Goal: Find specific page/section: Find specific page/section

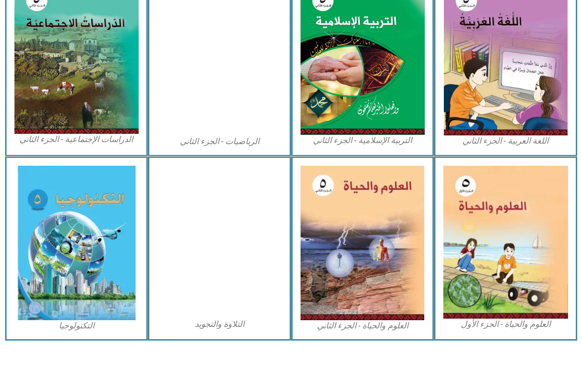
scroll to position [519, 0]
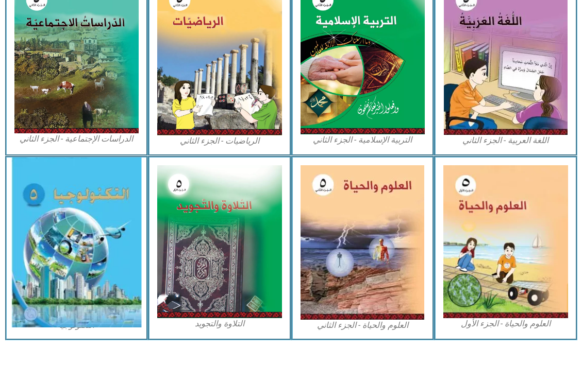
click at [36, 206] on img at bounding box center [76, 243] width 130 height 170
click at [70, 269] on img at bounding box center [76, 243] width 130 height 170
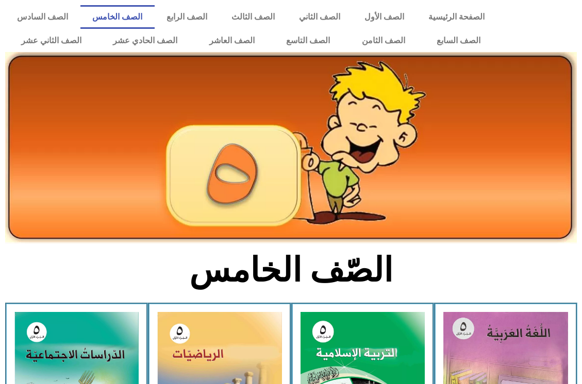
scroll to position [519, 0]
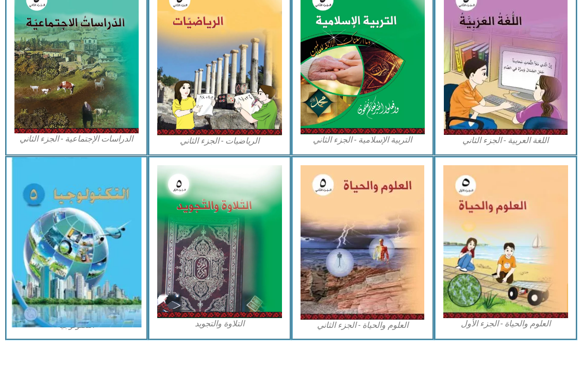
click at [62, 244] on img at bounding box center [76, 243] width 130 height 170
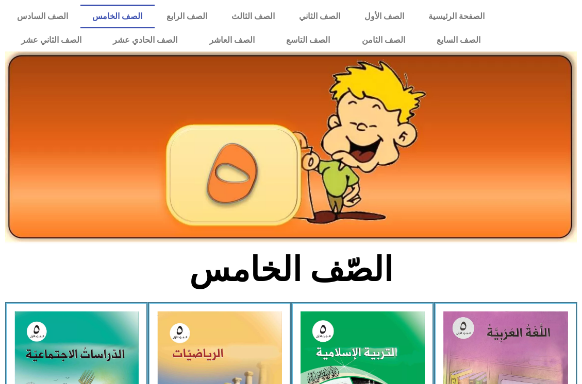
scroll to position [0, 0]
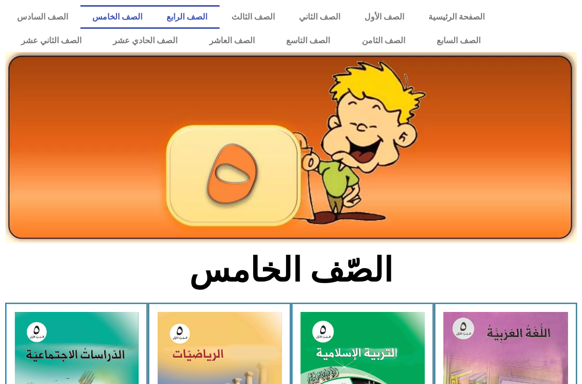
click at [218, 14] on link "الصف الرابع" at bounding box center [187, 17] width 65 height 24
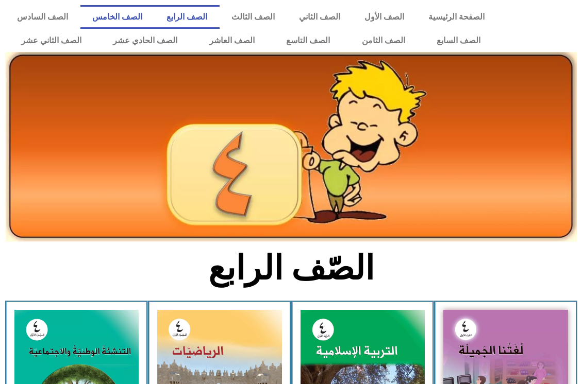
click at [155, 19] on link "الصف الخامس" at bounding box center [117, 17] width 74 height 24
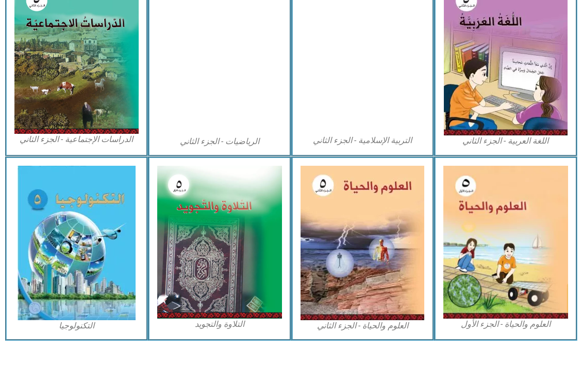
scroll to position [519, 0]
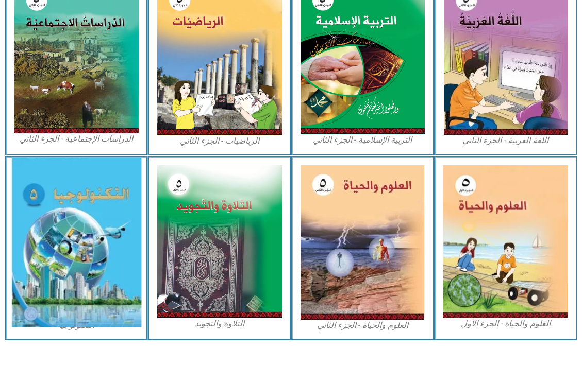
click at [108, 211] on img at bounding box center [76, 243] width 130 height 170
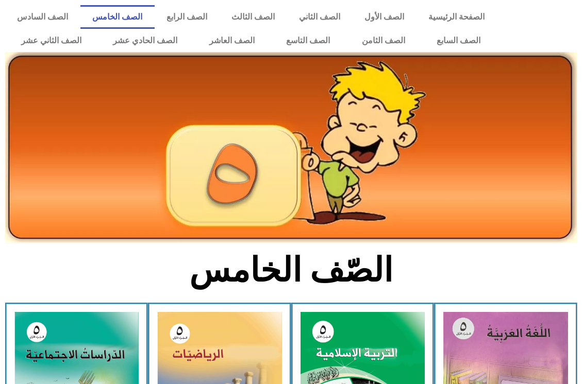
scroll to position [519, 0]
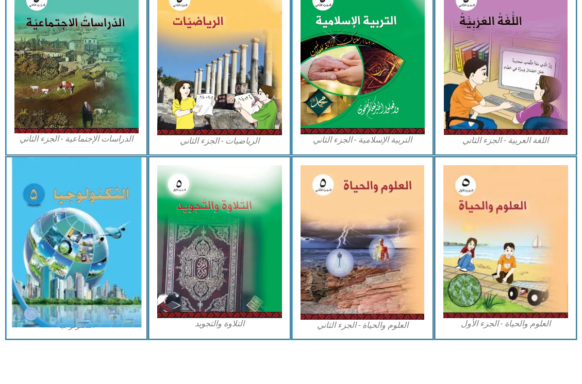
click at [98, 304] on img at bounding box center [76, 243] width 130 height 170
click at [13, 274] on img at bounding box center [76, 243] width 130 height 170
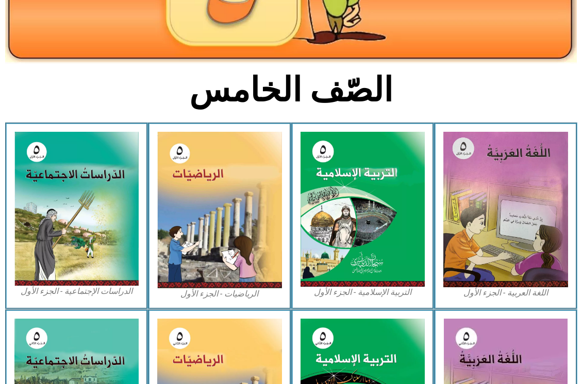
scroll to position [4, 0]
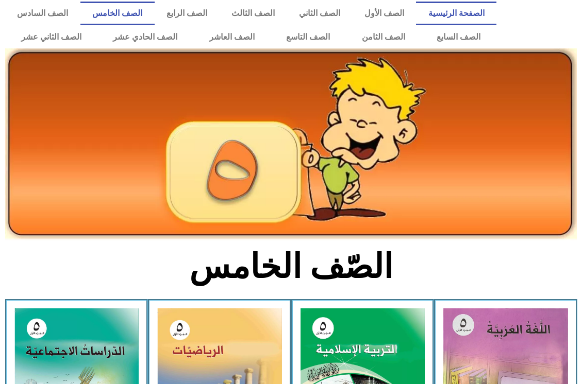
click at [455, 21] on link "الصفحة الرئيسية" at bounding box center [456, 14] width 80 height 24
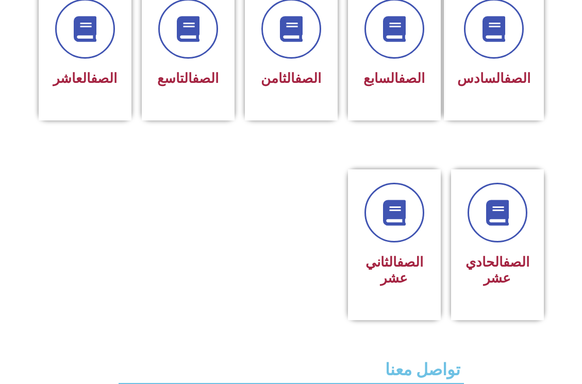
scroll to position [309, 0]
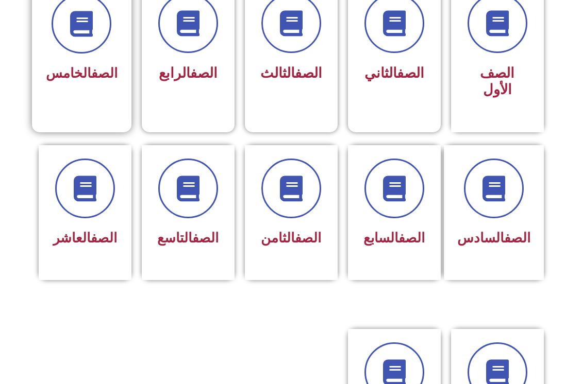
click at [83, 59] on div "الصف الخامس" at bounding box center [82, 40] width 72 height 93
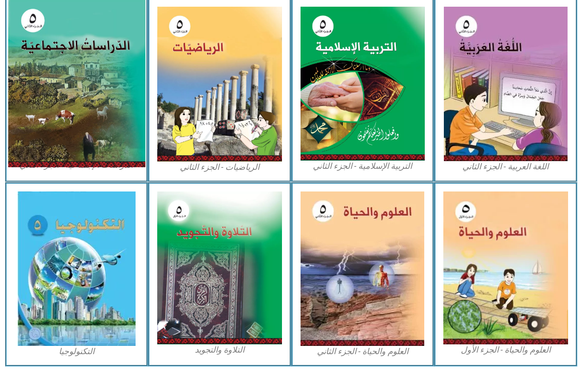
scroll to position [515, 0]
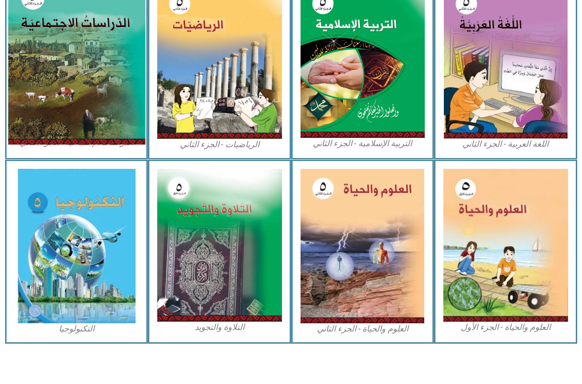
click at [79, 284] on img at bounding box center [77, 246] width 118 height 155
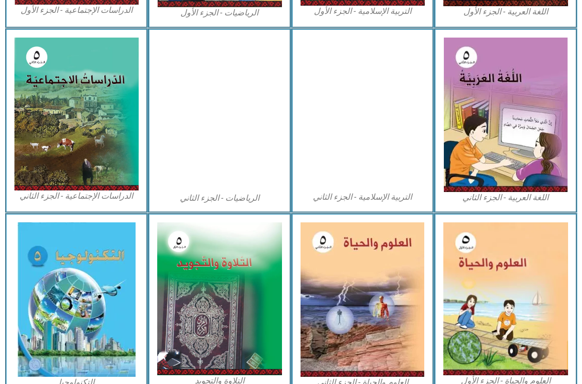
scroll to position [519, 0]
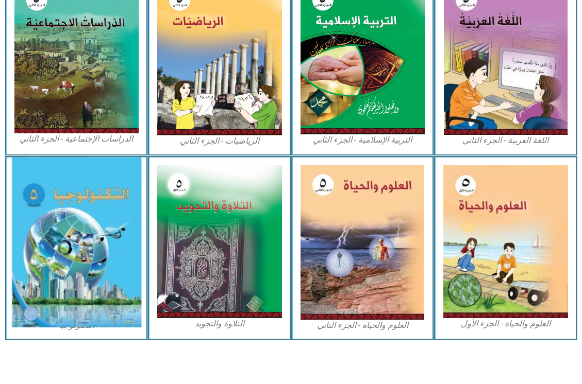
click at [69, 229] on img at bounding box center [76, 243] width 130 height 170
click at [58, 265] on img at bounding box center [76, 243] width 130 height 170
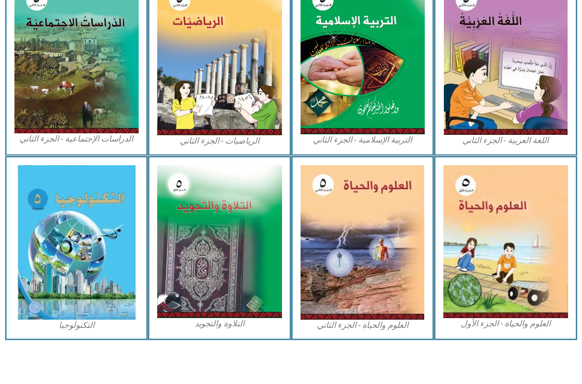
click at [99, 326] on figcaption "التكنولوجيا" at bounding box center [76, 325] width 125 height 11
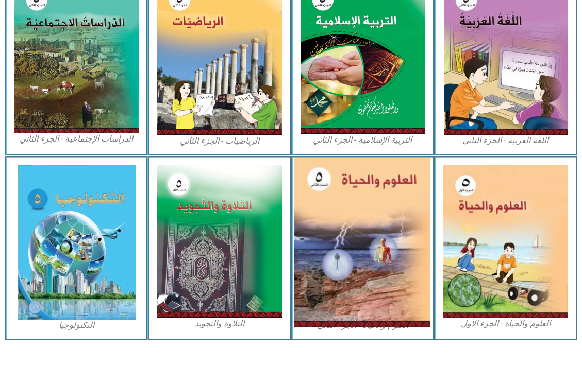
click at [419, 270] on img at bounding box center [362, 243] width 136 height 170
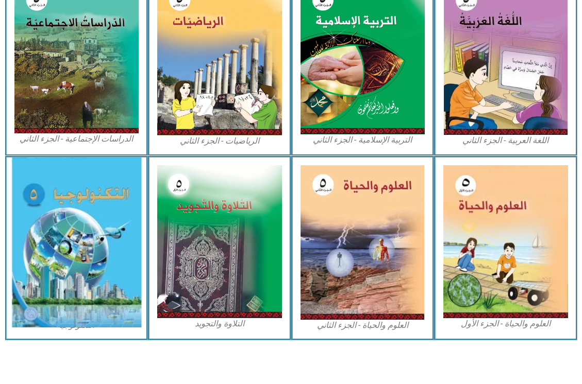
click at [73, 264] on img at bounding box center [76, 243] width 130 height 170
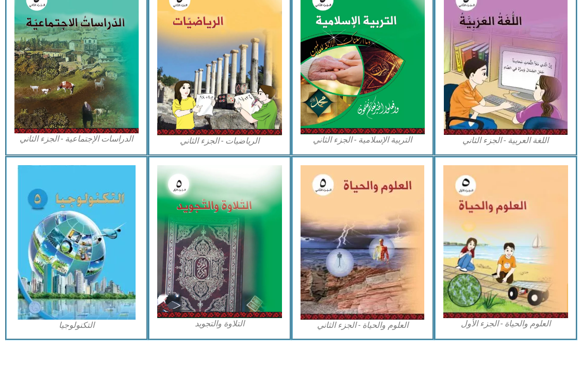
click at [9, 291] on div "التكنولوجيا" at bounding box center [76, 248] width 143 height 184
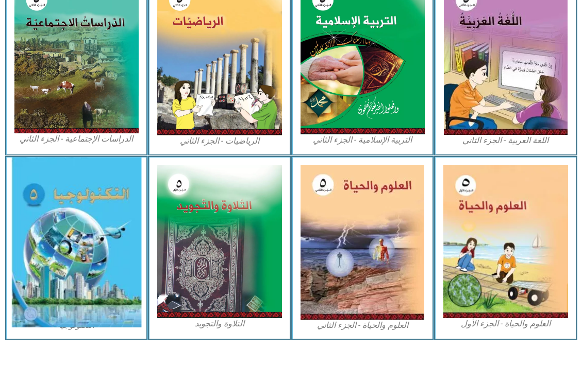
click at [62, 309] on img at bounding box center [76, 243] width 130 height 170
click at [62, 326] on img at bounding box center [76, 243] width 130 height 170
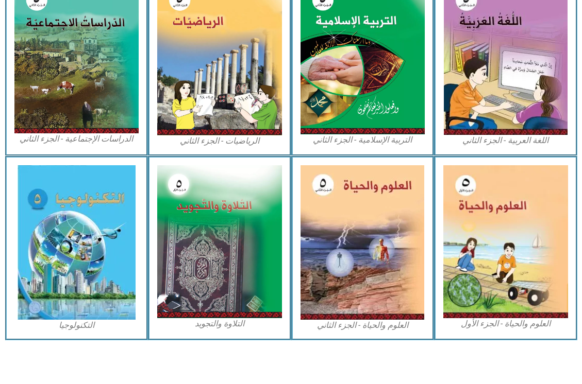
click at [80, 332] on div "التكنولوجيا" at bounding box center [76, 248] width 143 height 184
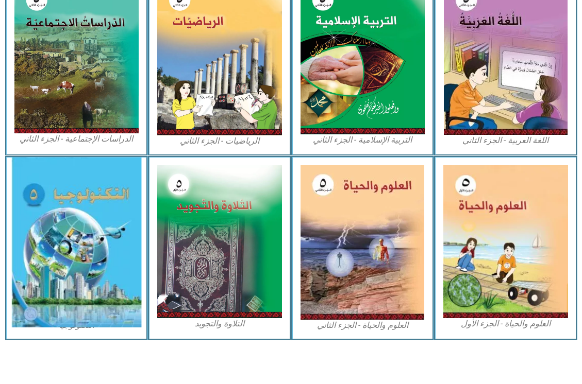
click at [100, 302] on img at bounding box center [76, 243] width 130 height 170
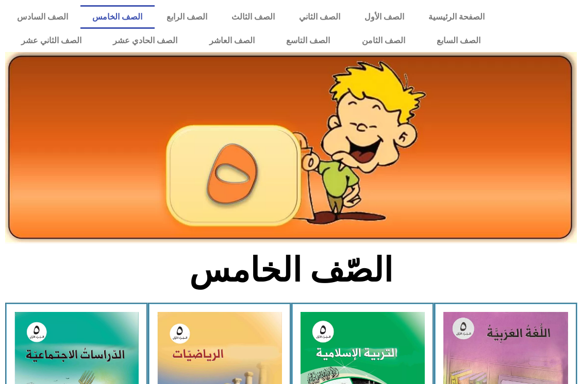
scroll to position [519, 0]
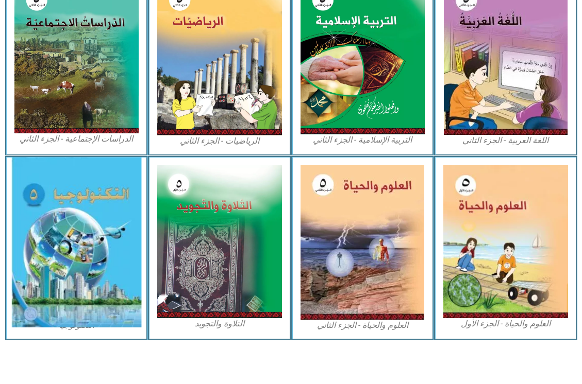
click at [104, 265] on img at bounding box center [76, 243] width 130 height 170
click at [96, 315] on img at bounding box center [76, 243] width 130 height 170
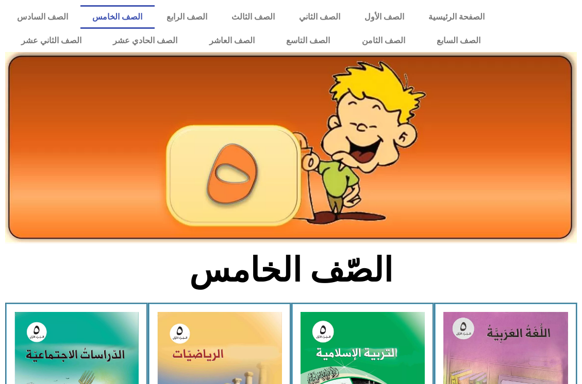
scroll to position [519, 0]
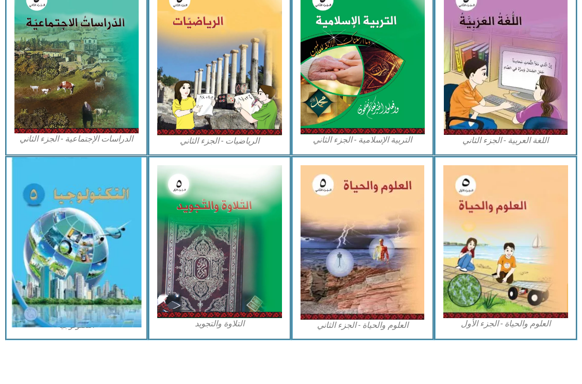
click at [123, 226] on img at bounding box center [76, 243] width 130 height 170
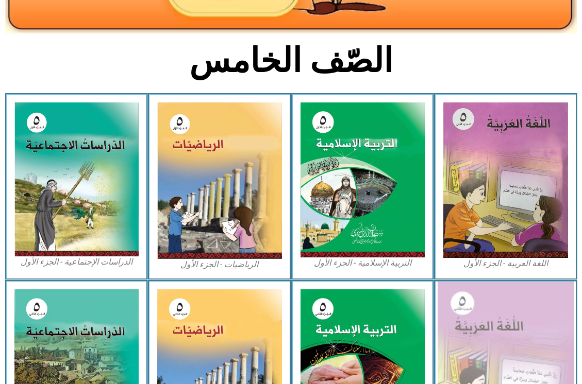
scroll to position [0, 0]
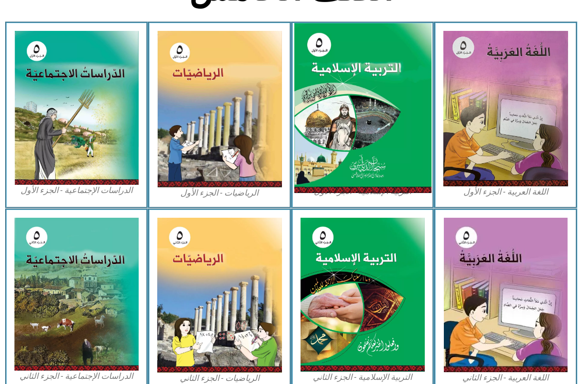
scroll to position [309, 0]
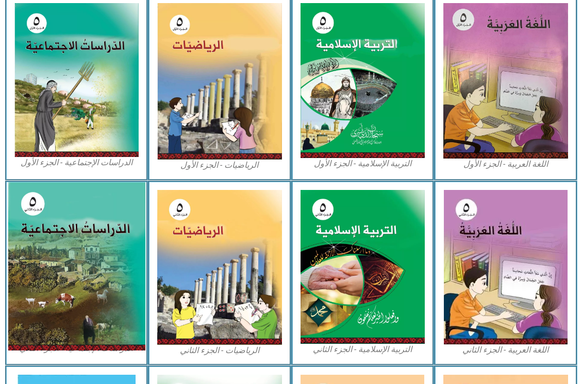
click at [20, 272] on img at bounding box center [76, 266] width 137 height 168
click at [96, 245] on img at bounding box center [76, 266] width 137 height 168
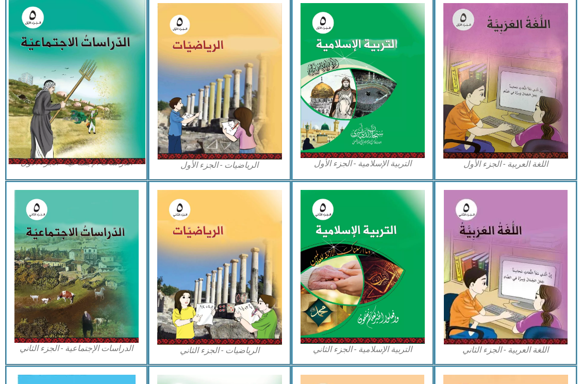
click at [58, 40] on img at bounding box center [76, 80] width 137 height 169
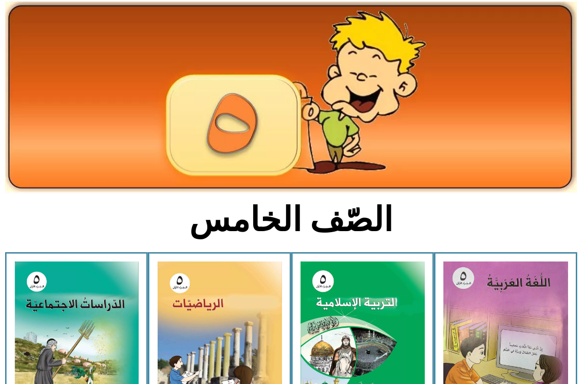
scroll to position [155, 0]
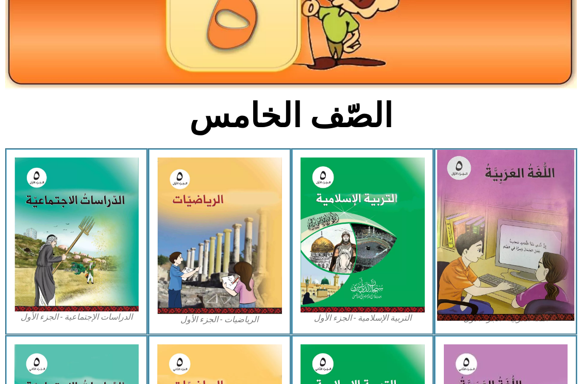
click at [497, 215] on img at bounding box center [505, 235] width 137 height 171
click at [481, 288] on img at bounding box center [505, 235] width 137 height 171
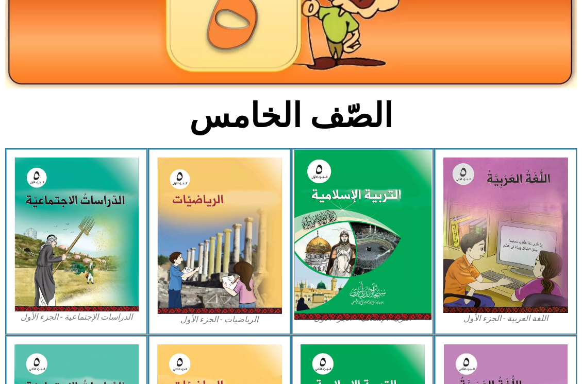
drag, startPoint x: 211, startPoint y: 243, endPoint x: 301, endPoint y: 264, distance: 92.6
click at [211, 242] on img at bounding box center [219, 236] width 125 height 157
click at [399, 265] on img at bounding box center [362, 235] width 137 height 171
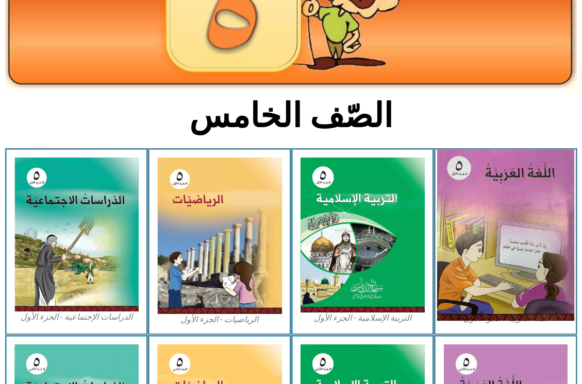
click at [532, 257] on img at bounding box center [505, 235] width 137 height 171
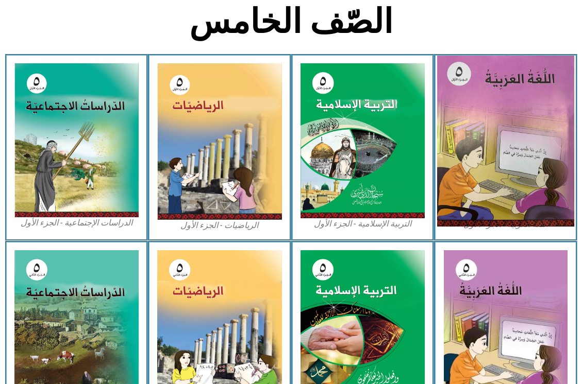
scroll to position [258, 0]
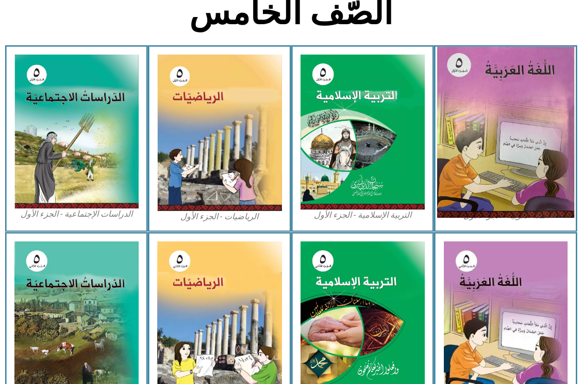
click at [491, 149] on img at bounding box center [505, 132] width 137 height 171
click at [503, 125] on img at bounding box center [505, 132] width 137 height 171
click at [511, 98] on img at bounding box center [505, 132] width 137 height 171
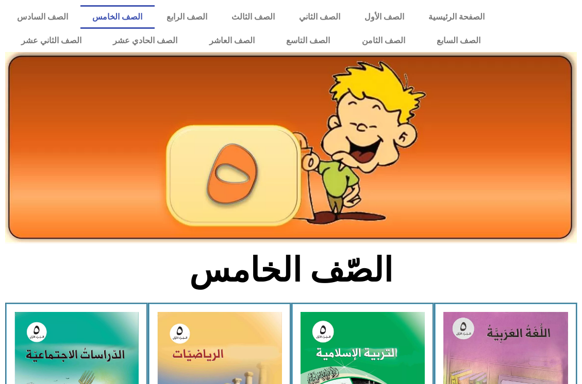
scroll to position [258, 0]
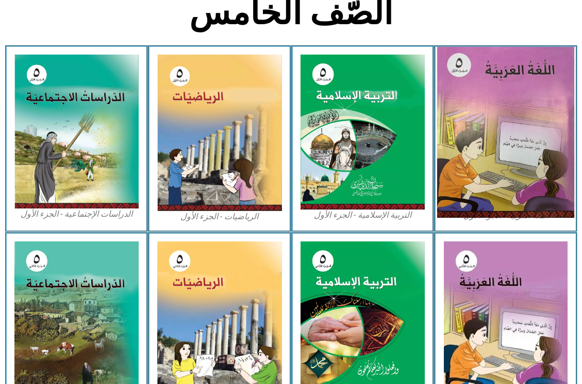
click at [496, 190] on img at bounding box center [505, 132] width 137 height 171
click at [487, 174] on img at bounding box center [505, 132] width 137 height 171
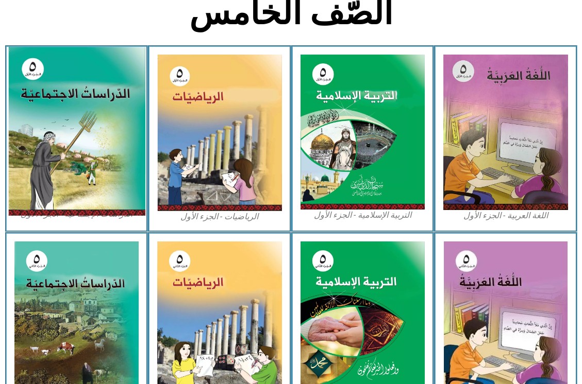
click at [55, 127] on img at bounding box center [76, 131] width 137 height 169
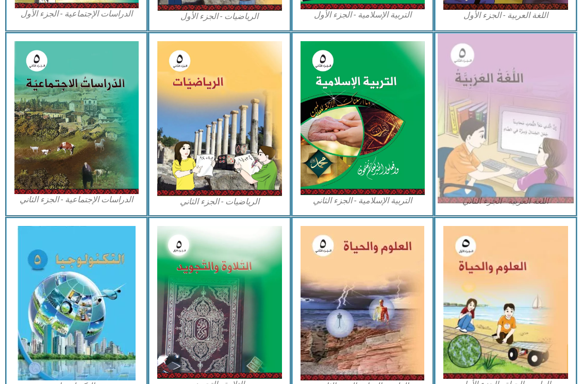
scroll to position [519, 0]
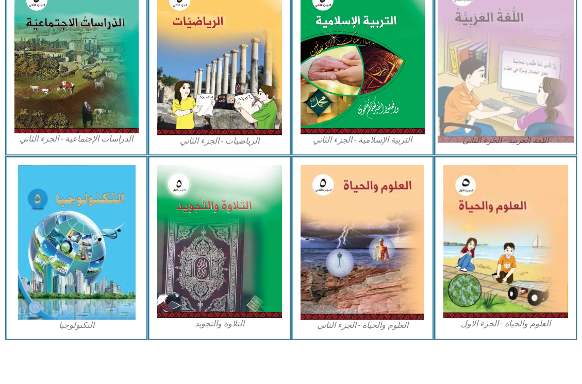
click at [500, 234] on img at bounding box center [505, 241] width 125 height 153
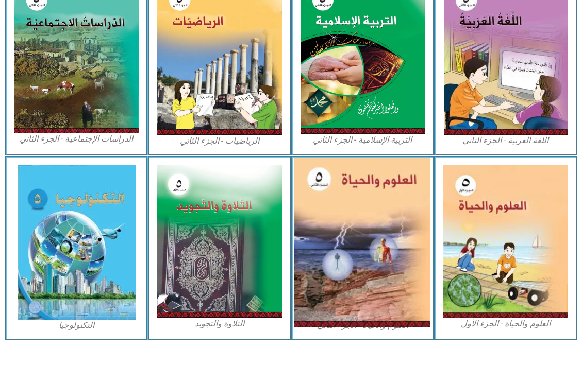
click at [343, 231] on img at bounding box center [362, 243] width 136 height 170
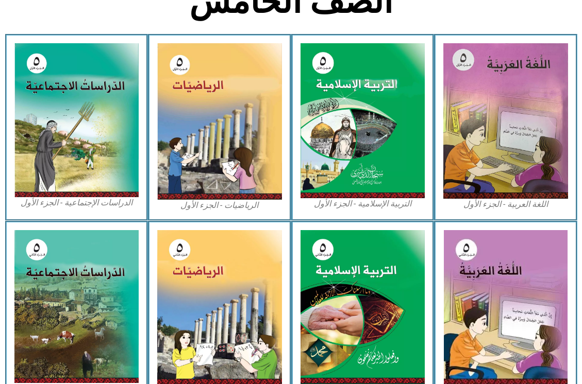
scroll to position [261, 0]
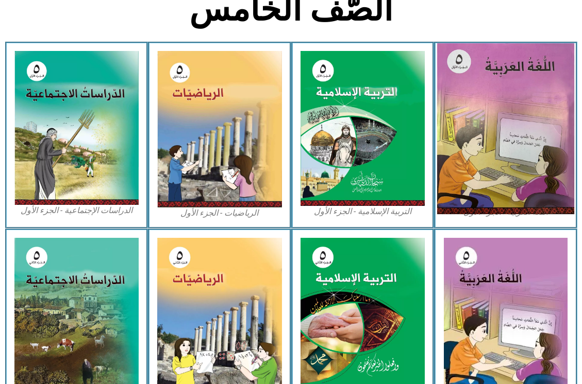
click at [488, 190] on img at bounding box center [505, 128] width 137 height 171
drag, startPoint x: 497, startPoint y: 178, endPoint x: 473, endPoint y: 110, distance: 72.0
click at [473, 110] on img at bounding box center [505, 128] width 137 height 171
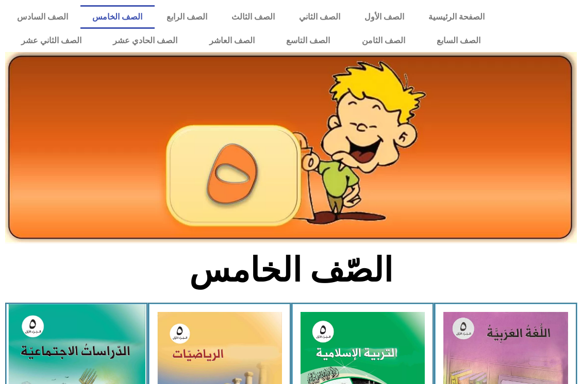
scroll to position [261, 0]
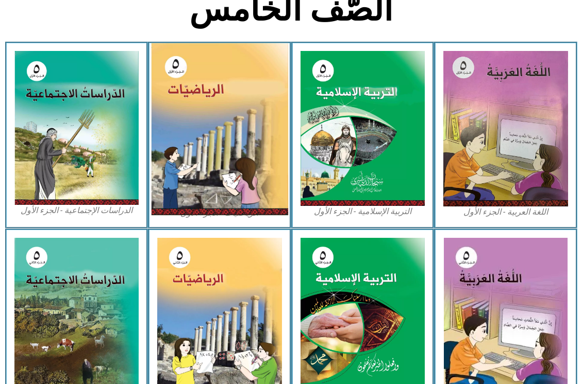
click at [238, 191] on img at bounding box center [219, 129] width 137 height 172
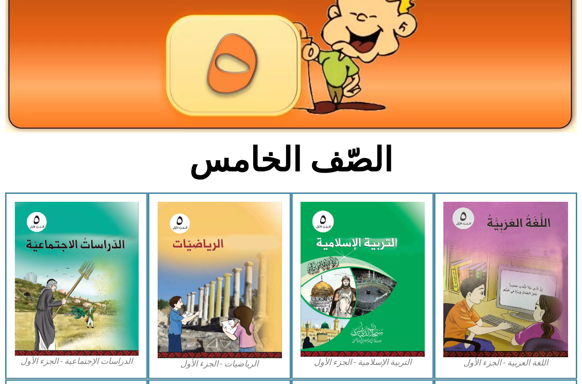
scroll to position [0, 0]
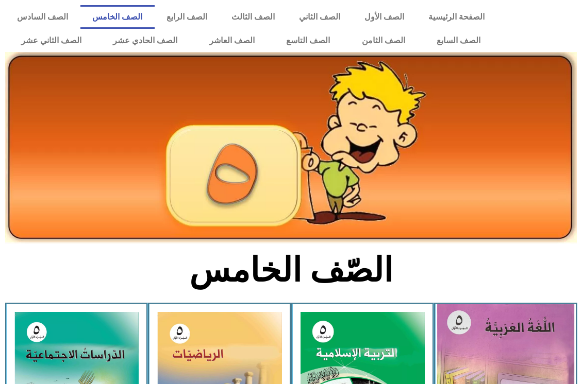
drag, startPoint x: 529, startPoint y: 338, endPoint x: 392, endPoint y: 356, distance: 137.6
click at [529, 339] on img at bounding box center [505, 389] width 137 height 171
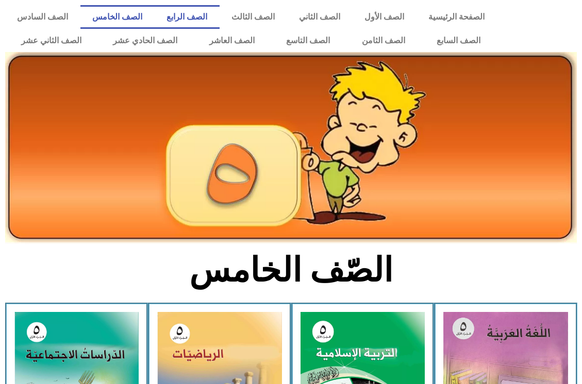
click at [219, 17] on link "الصف الرابع" at bounding box center [187, 17] width 65 height 24
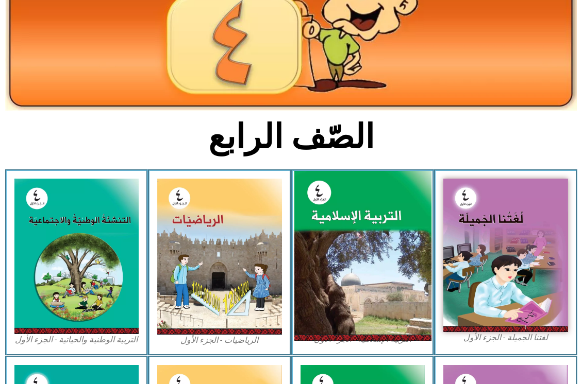
scroll to position [155, 0]
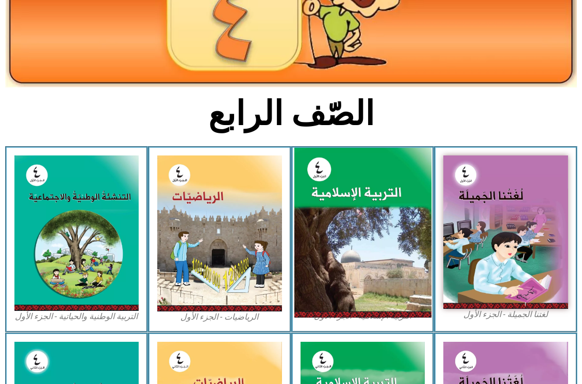
click at [381, 248] on img at bounding box center [362, 233] width 137 height 171
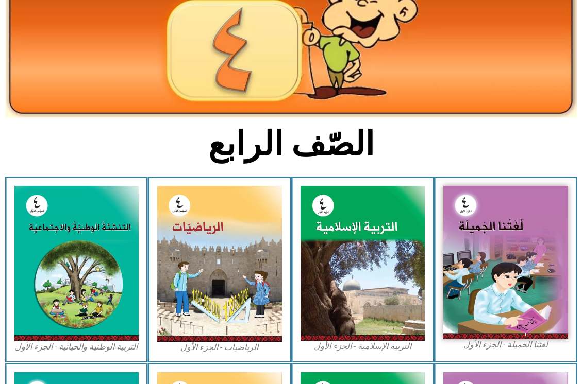
scroll to position [0, 0]
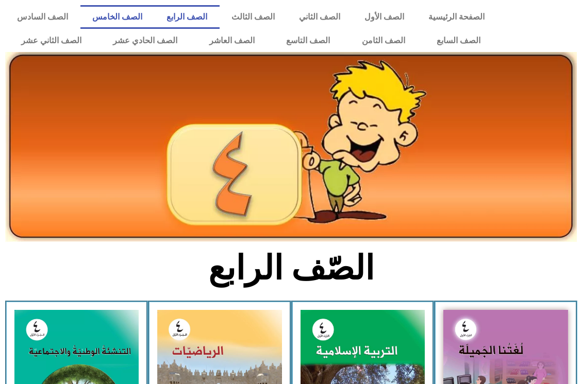
click at [155, 19] on link "الصف الخامس" at bounding box center [117, 17] width 74 height 24
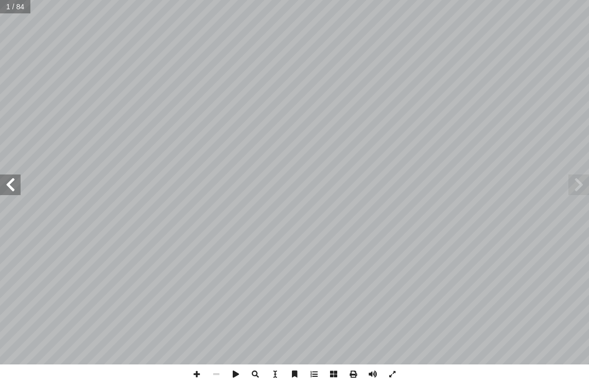
click at [17, 192] on span at bounding box center [10, 185] width 21 height 21
click at [18, 192] on span at bounding box center [10, 185] width 21 height 21
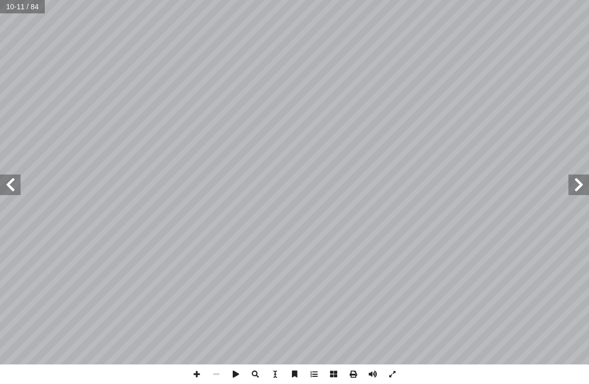
click at [18, 192] on span at bounding box center [10, 185] width 21 height 21
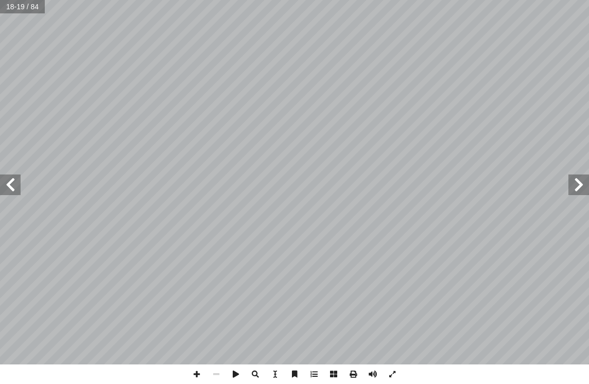
click at [18, 192] on span at bounding box center [10, 185] width 21 height 21
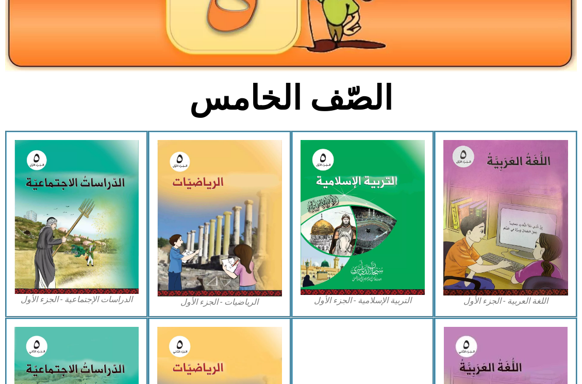
scroll to position [206, 0]
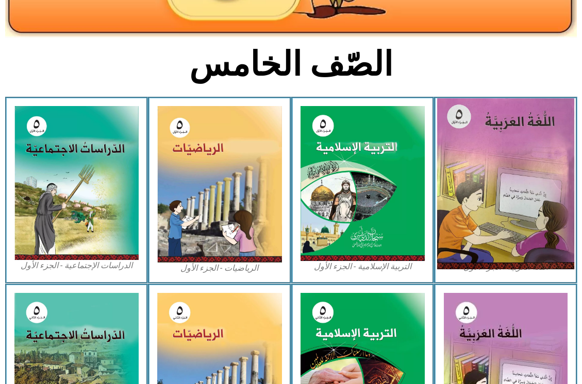
click at [496, 176] on img at bounding box center [505, 183] width 137 height 171
click at [476, 206] on img at bounding box center [505, 183] width 137 height 171
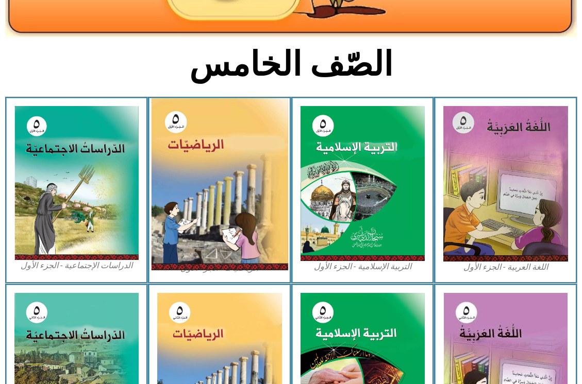
click at [202, 201] on img at bounding box center [219, 184] width 137 height 172
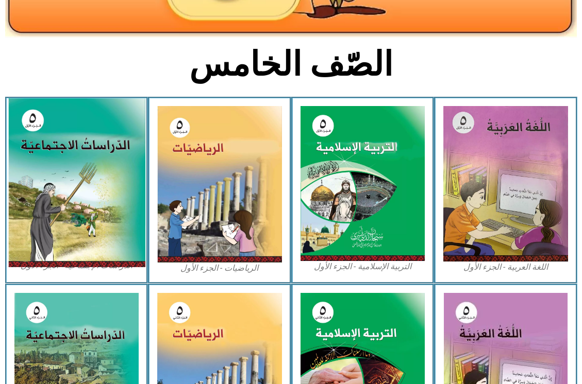
drag, startPoint x: 86, startPoint y: 209, endPoint x: 94, endPoint y: 211, distance: 9.0
click at [86, 209] on img at bounding box center [76, 183] width 137 height 169
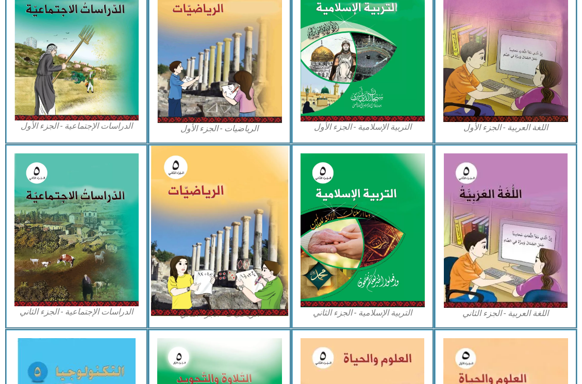
scroll to position [361, 0]
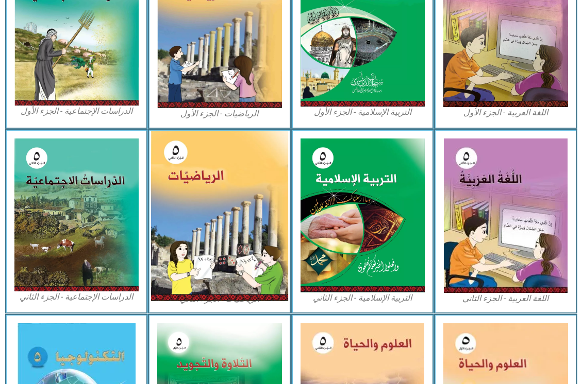
click at [189, 220] on img at bounding box center [219, 216] width 137 height 171
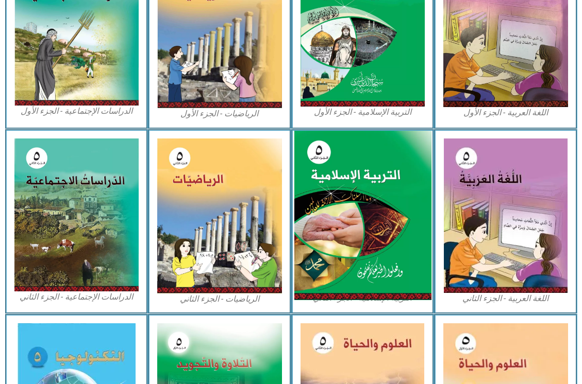
click at [388, 219] on img at bounding box center [362, 216] width 137 height 170
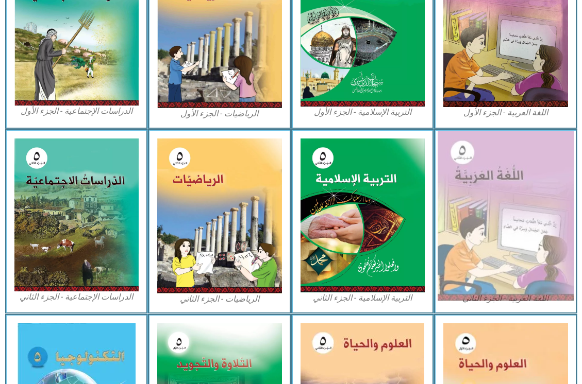
click at [493, 214] on img at bounding box center [505, 216] width 136 height 170
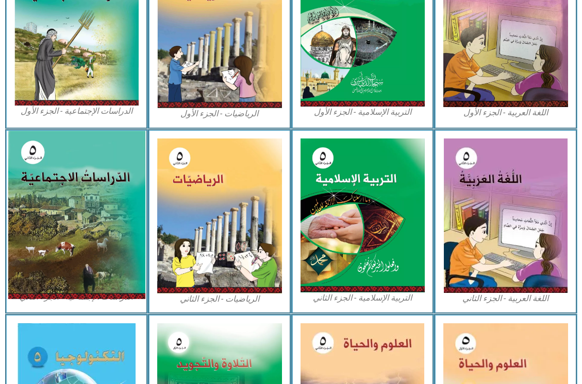
click at [95, 217] on img at bounding box center [76, 215] width 137 height 168
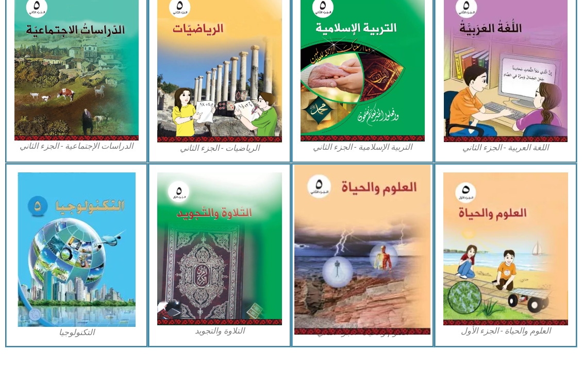
scroll to position [519, 0]
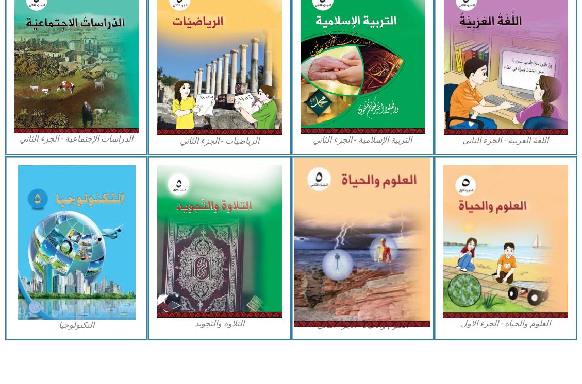
click at [363, 244] on img at bounding box center [362, 243] width 136 height 170
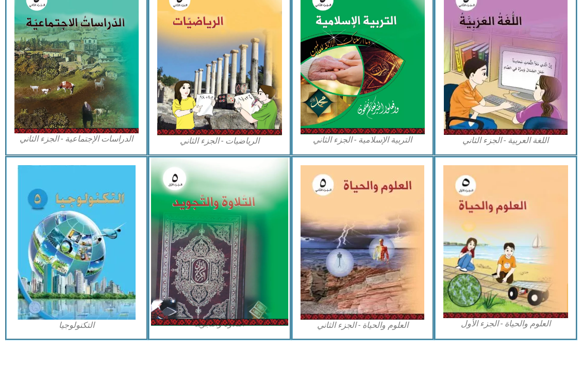
click at [228, 257] on img at bounding box center [219, 242] width 137 height 168
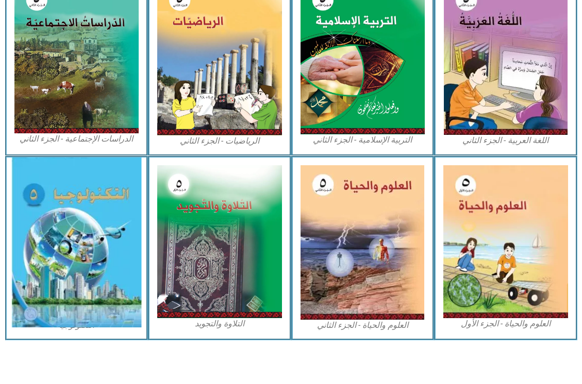
click at [64, 266] on img at bounding box center [76, 243] width 130 height 170
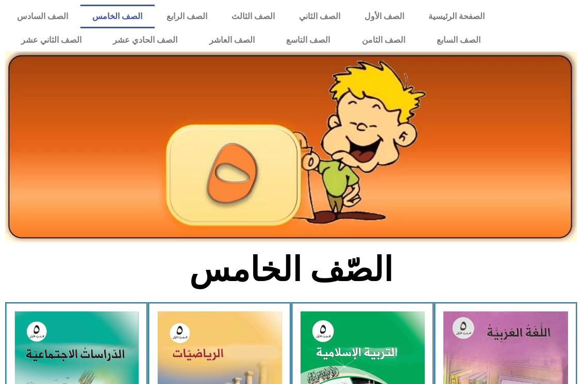
scroll to position [0, 0]
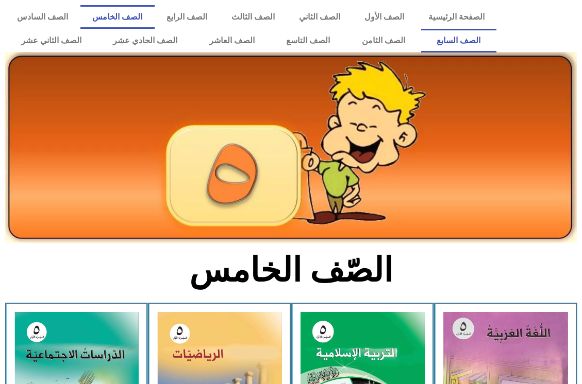
click at [421, 29] on link "الصف السابع" at bounding box center [459, 41] width 76 height 24
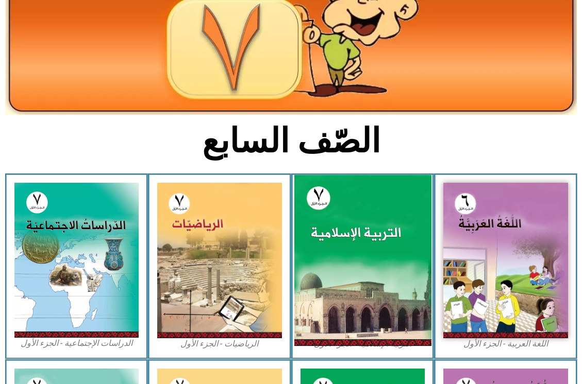
scroll to position [103, 0]
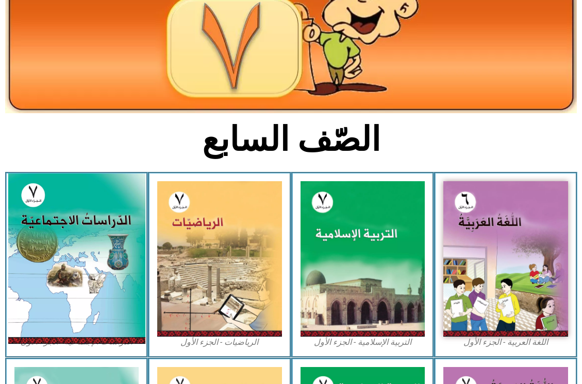
click at [52, 261] on img at bounding box center [76, 259] width 137 height 171
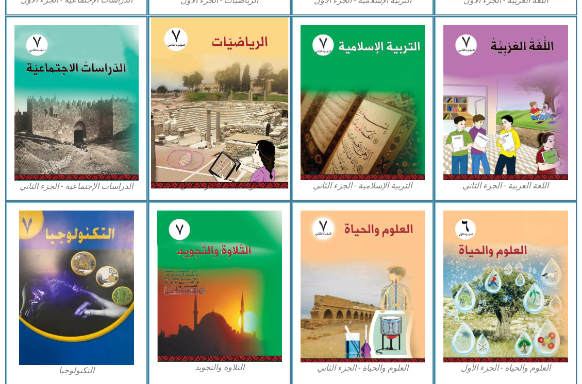
scroll to position [464, 0]
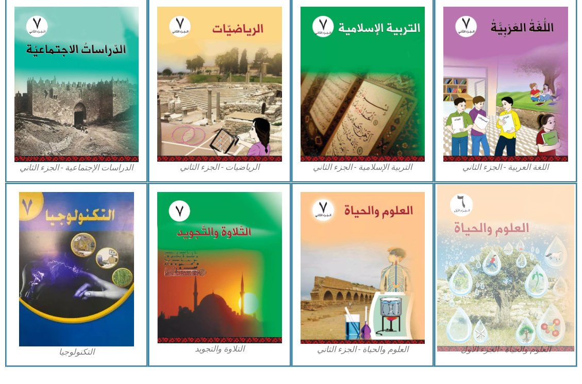
click at [515, 242] on img at bounding box center [505, 267] width 137 height 167
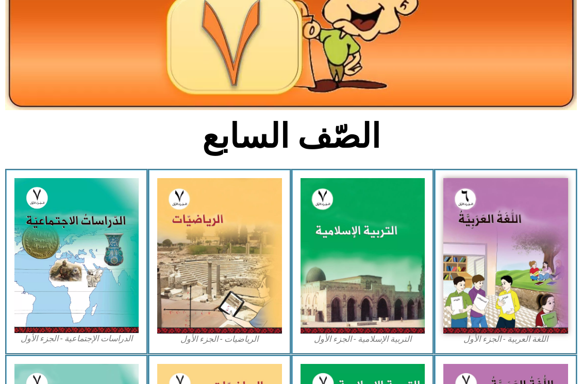
scroll to position [0, 0]
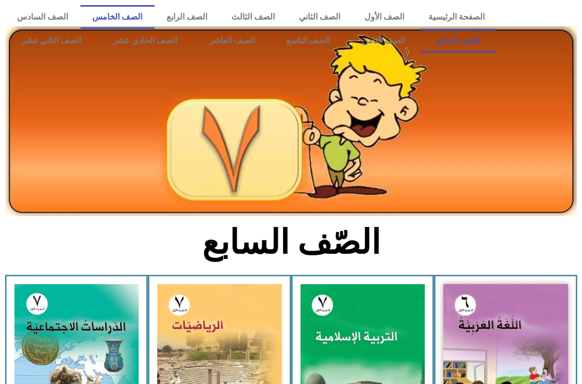
click at [154, 18] on link "الصف الخامس" at bounding box center [117, 17] width 74 height 24
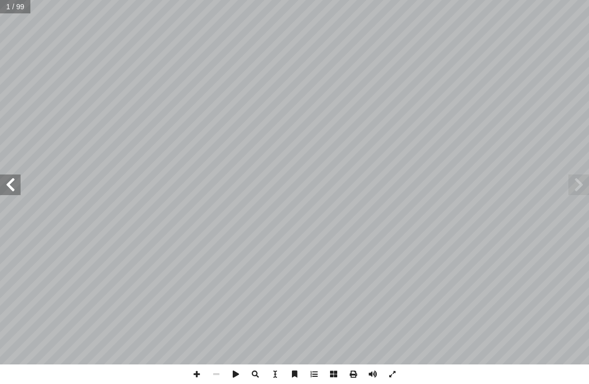
click at [8, 185] on span at bounding box center [10, 185] width 21 height 21
click at [9, 189] on span at bounding box center [10, 185] width 21 height 21
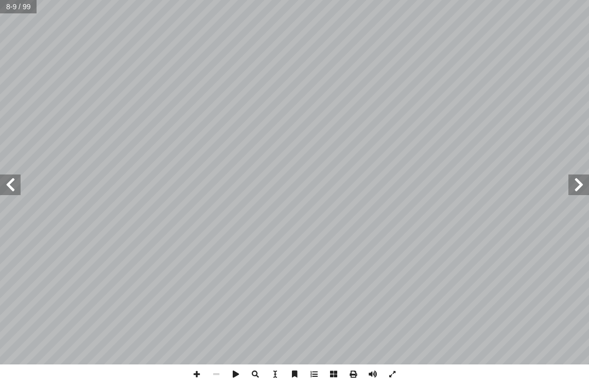
click at [9, 184] on span at bounding box center [10, 185] width 21 height 21
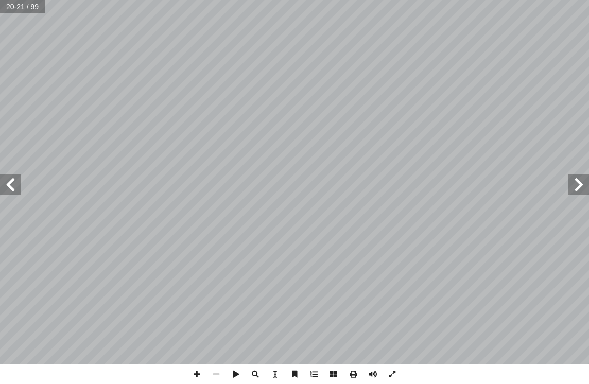
click at [9, 184] on span at bounding box center [10, 185] width 21 height 21
click at [7, 187] on span at bounding box center [10, 185] width 21 height 21
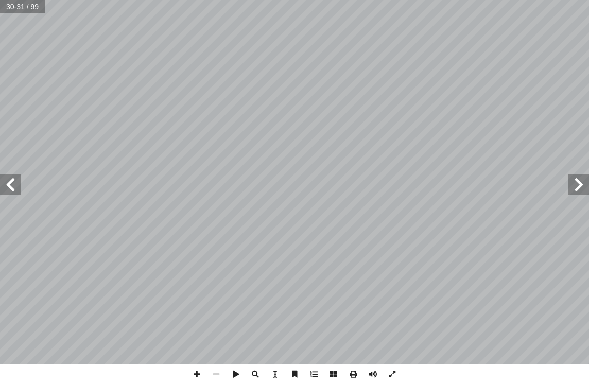
click at [7, 187] on span at bounding box center [10, 185] width 21 height 21
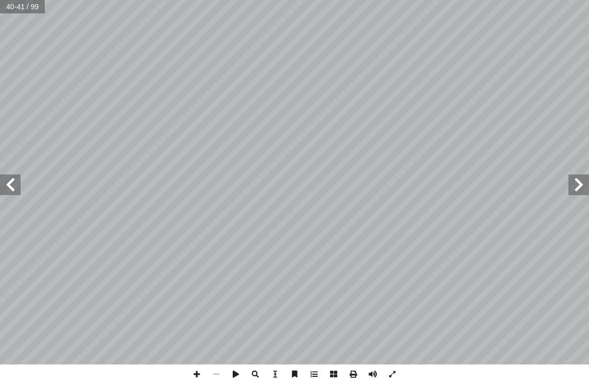
click at [7, 187] on span at bounding box center [10, 185] width 21 height 21
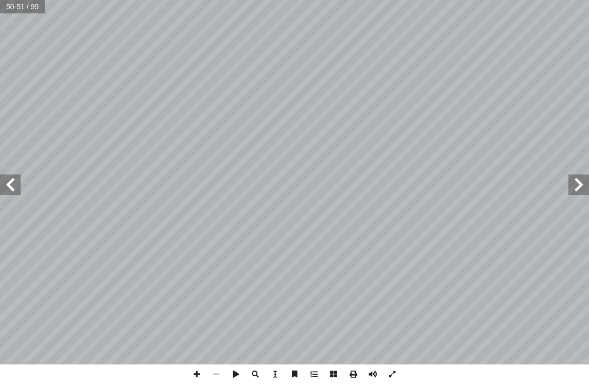
click at [7, 187] on span at bounding box center [10, 185] width 21 height 21
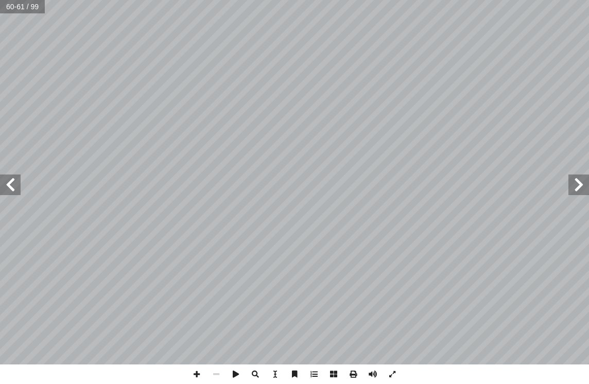
click at [7, 187] on span at bounding box center [10, 185] width 21 height 21
click at [9, 187] on span at bounding box center [10, 185] width 21 height 21
click at [11, 189] on span at bounding box center [10, 185] width 21 height 21
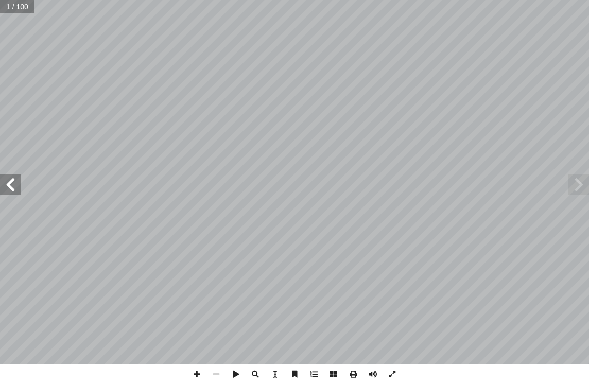
click at [11, 189] on span at bounding box center [10, 185] width 21 height 21
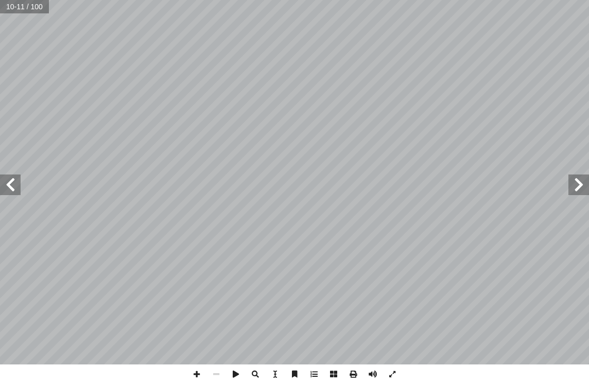
click at [11, 189] on span at bounding box center [10, 185] width 21 height 21
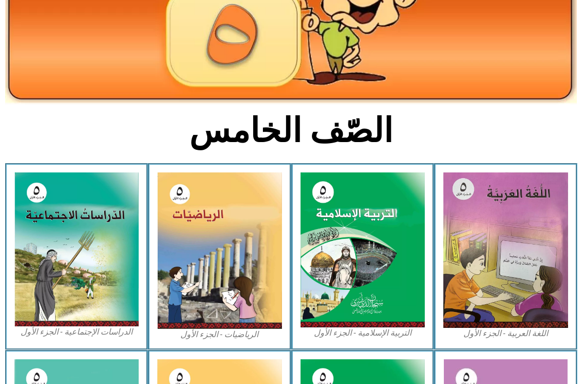
scroll to position [206, 0]
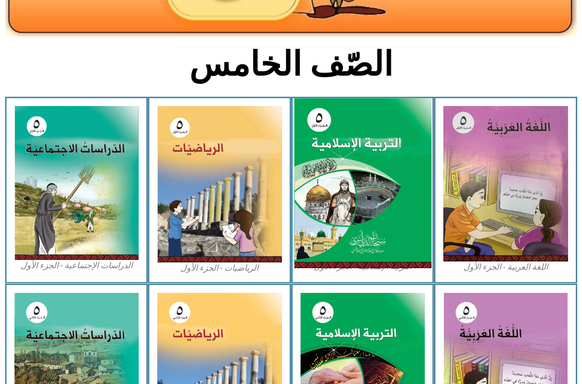
click at [366, 188] on img at bounding box center [362, 183] width 137 height 171
click at [365, 202] on img at bounding box center [362, 183] width 137 height 171
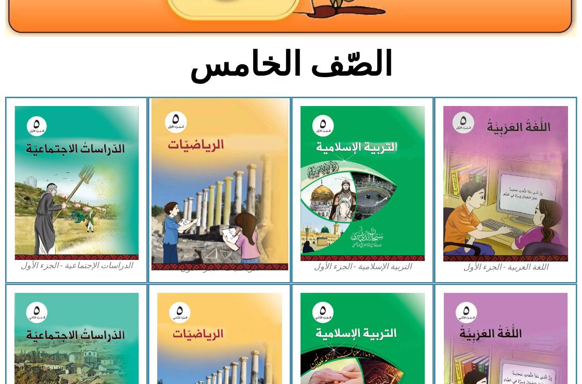
click at [174, 202] on img at bounding box center [219, 184] width 137 height 172
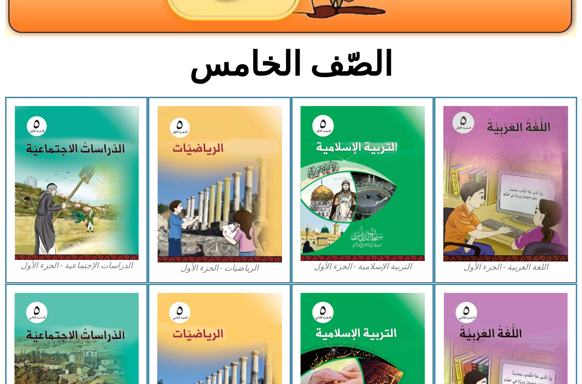
drag, startPoint x: 80, startPoint y: 208, endPoint x: 113, endPoint y: 290, distance: 88.6
click at [81, 208] on img at bounding box center [76, 183] width 125 height 154
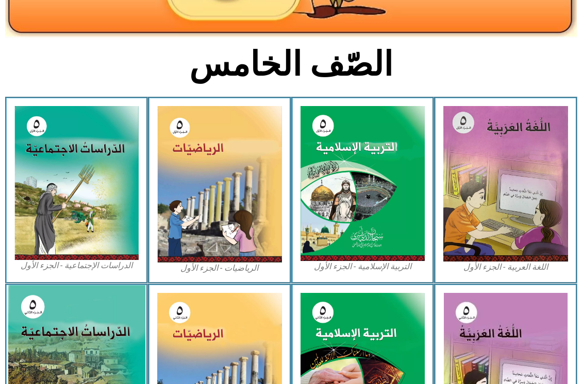
click at [106, 329] on img at bounding box center [76, 369] width 137 height 168
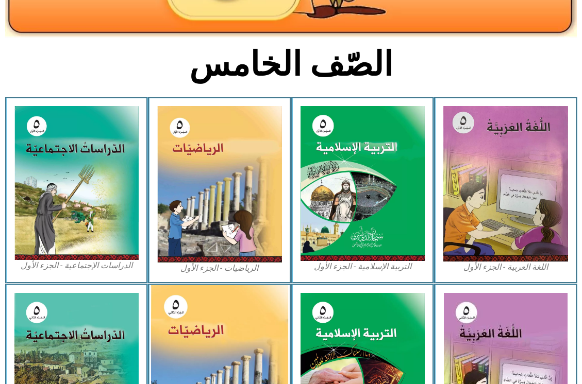
click at [256, 361] on img at bounding box center [219, 370] width 137 height 171
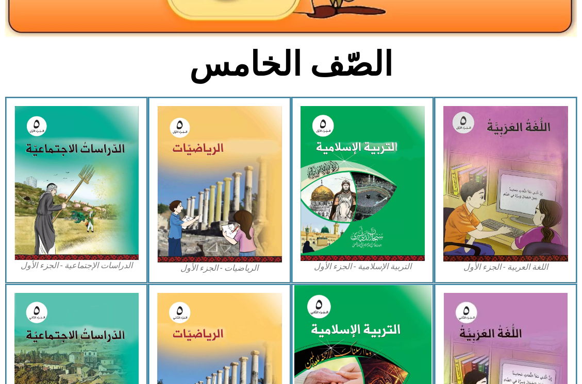
click at [391, 347] on img at bounding box center [362, 370] width 137 height 170
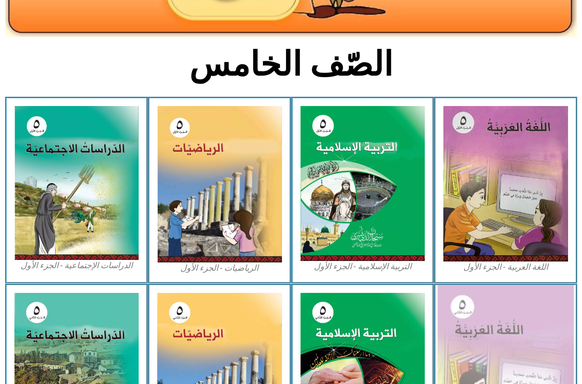
click at [475, 345] on img at bounding box center [505, 370] width 136 height 170
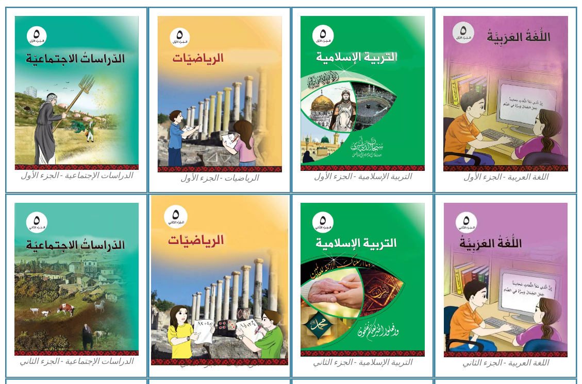
scroll to position [412, 0]
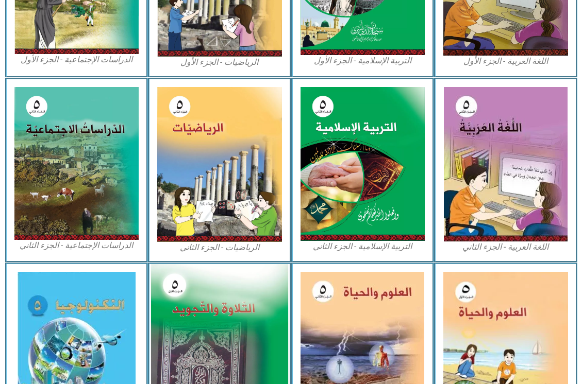
click at [194, 332] on img at bounding box center [219, 348] width 137 height 168
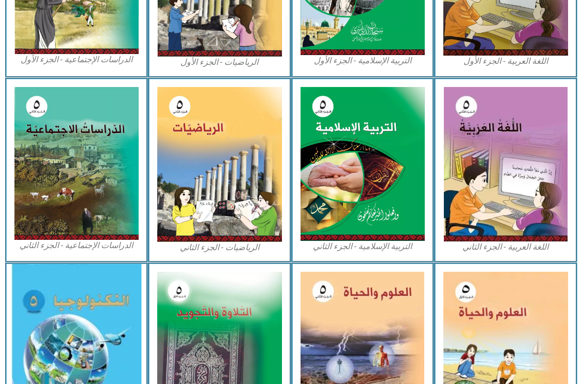
click at [43, 324] on img at bounding box center [76, 349] width 130 height 170
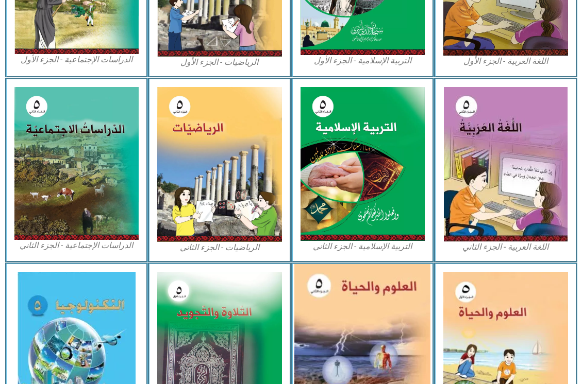
click at [392, 321] on img at bounding box center [362, 349] width 136 height 170
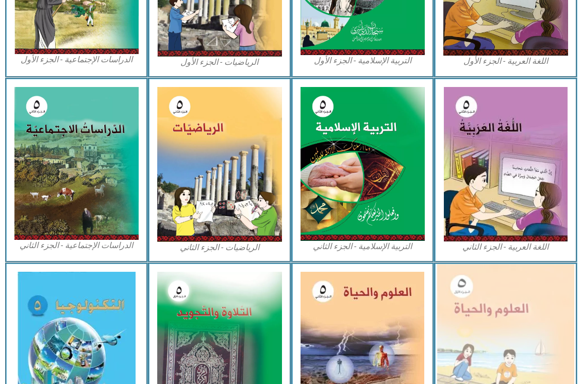
click at [481, 321] on img at bounding box center [505, 348] width 137 height 168
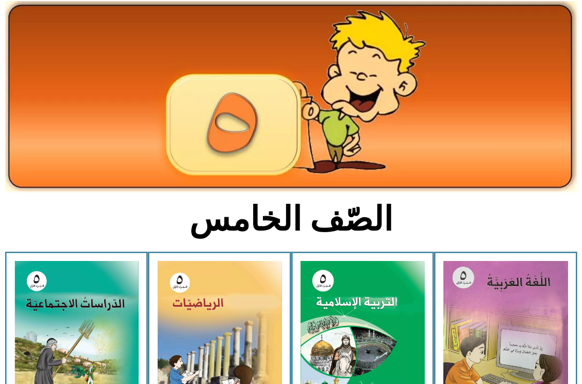
scroll to position [0, 0]
